Goal: Navigation & Orientation: Find specific page/section

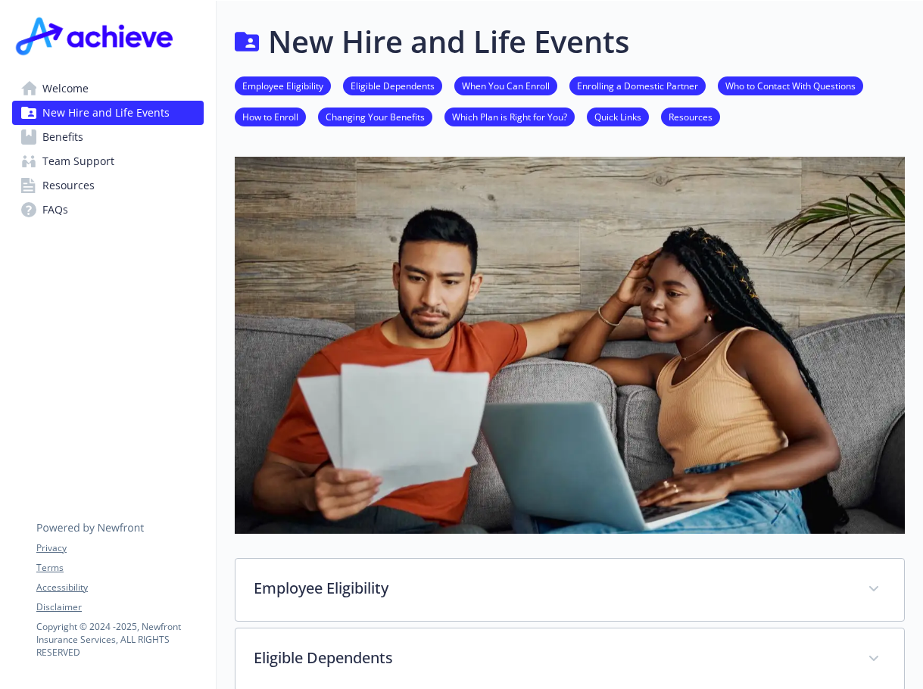
scroll to position [952, 11]
